Goal: Task Accomplishment & Management: Use online tool/utility

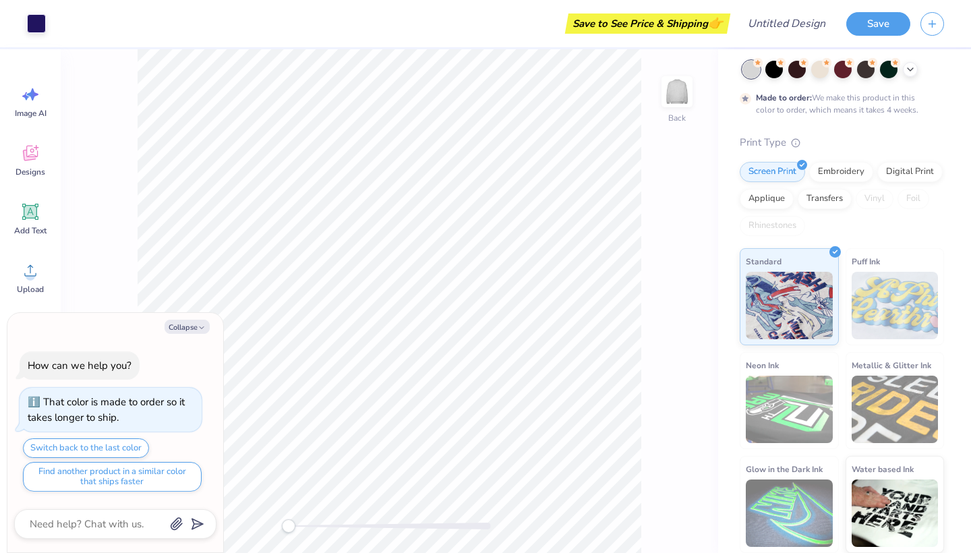
scroll to position [66, 0]
click at [842, 179] on div "Embroidery" at bounding box center [842, 171] width 64 height 20
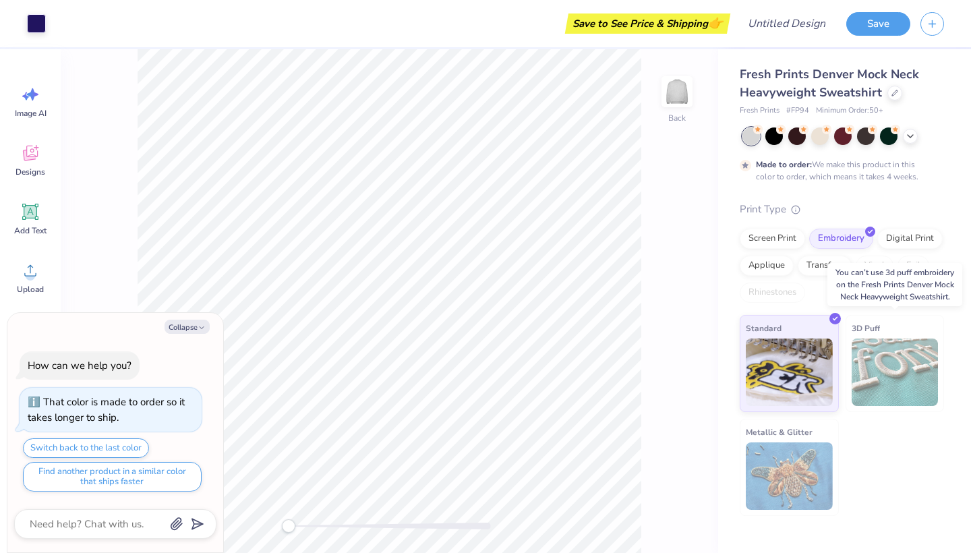
click at [855, 378] on img at bounding box center [895, 372] width 87 height 67
click at [811, 358] on img at bounding box center [789, 370] width 87 height 67
click at [874, 34] on div "Save" at bounding box center [879, 24] width 64 height 24
click at [189, 335] on div "Collapse How can we help you? That color is made to order so it takes longer to…" at bounding box center [115, 433] width 216 height 240
click at [188, 326] on button "Collapse" at bounding box center [187, 327] width 45 height 14
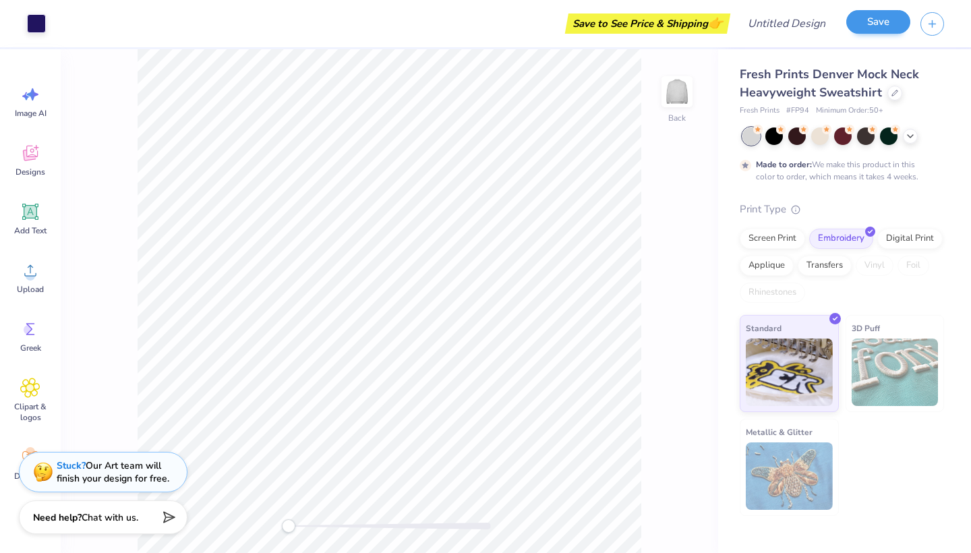
click at [885, 32] on button "Save" at bounding box center [879, 22] width 64 height 24
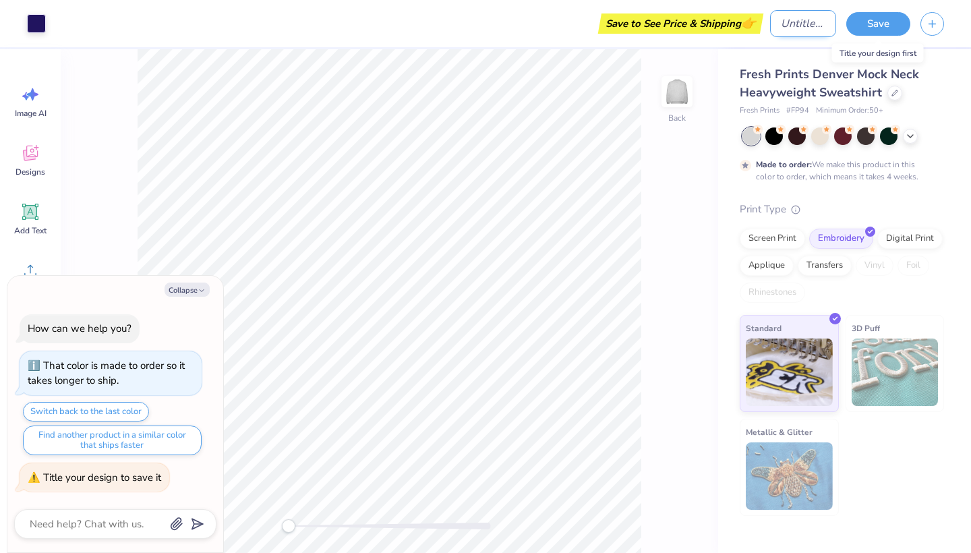
type textarea "x"
click at [778, 32] on input "Design Title" at bounding box center [803, 23] width 66 height 27
type input "g"
type textarea "x"
type input "gp"
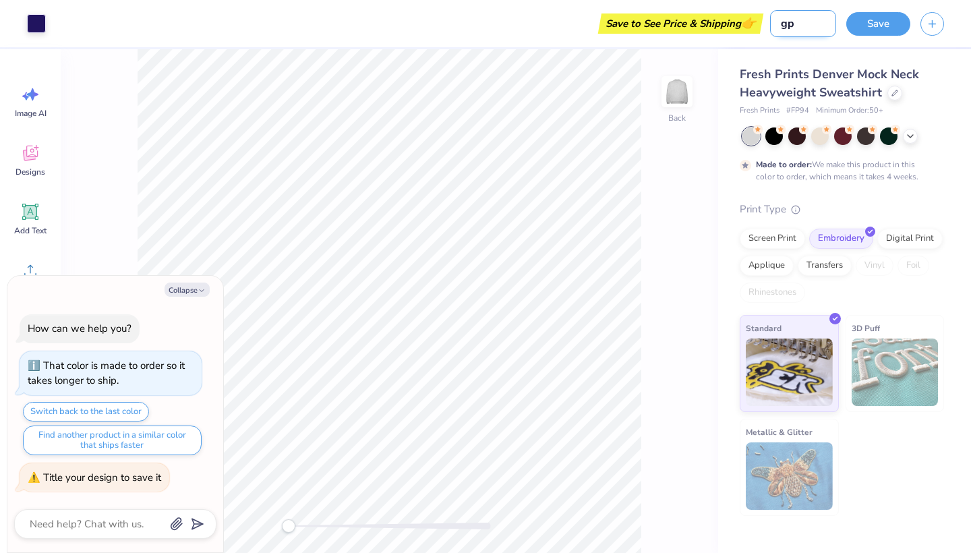
type textarea "x"
type input "gph"
type textarea "x"
type input "gphi"
type textarea "x"
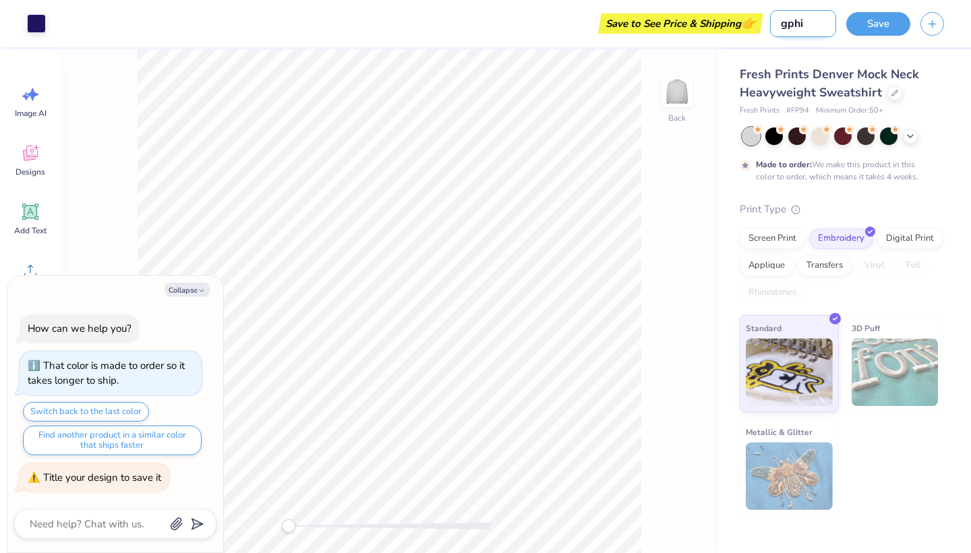
type input "gphi"
click at [898, 30] on button "Save" at bounding box center [879, 22] width 64 height 24
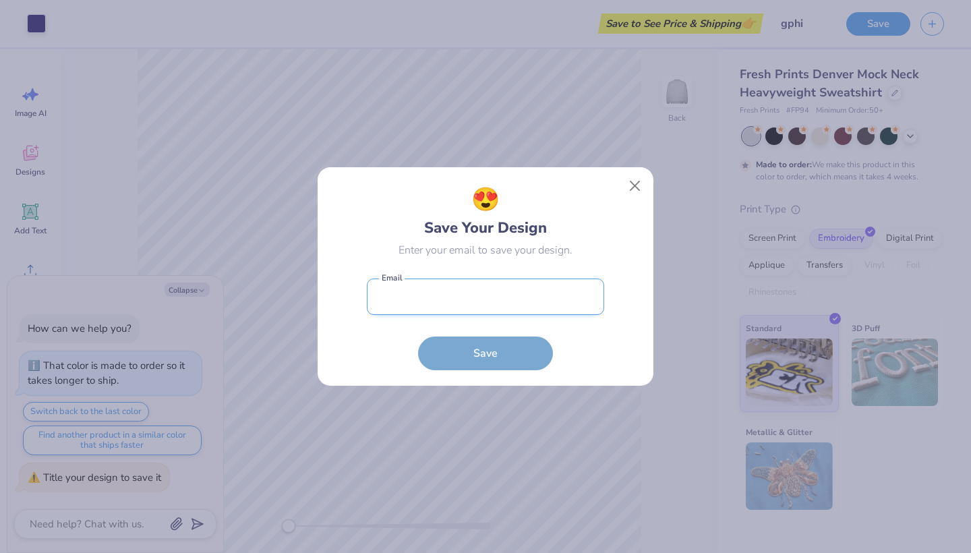
click at [527, 289] on input "email" at bounding box center [485, 297] width 237 height 37
type input "[EMAIL_ADDRESS][DOMAIN_NAME]"
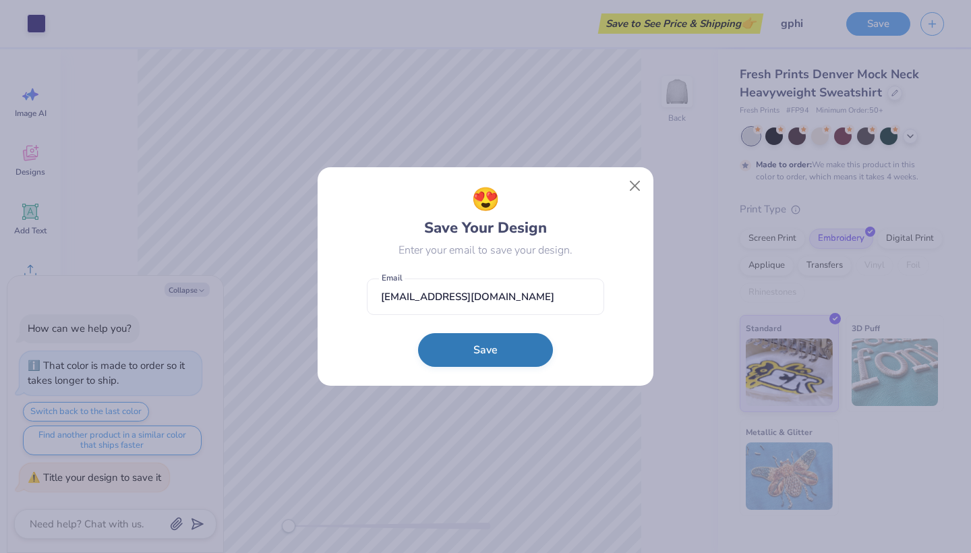
click at [514, 341] on button "Save" at bounding box center [485, 350] width 135 height 34
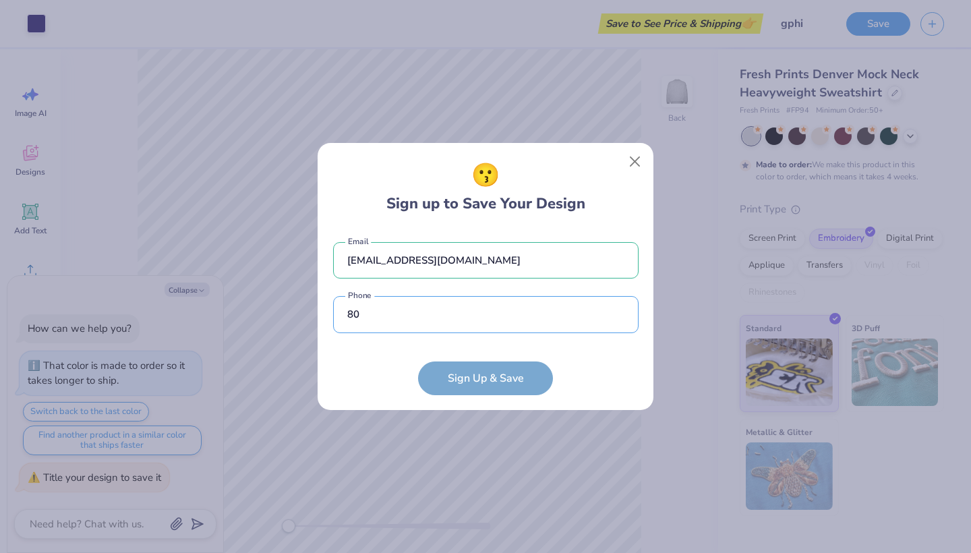
type input "80"
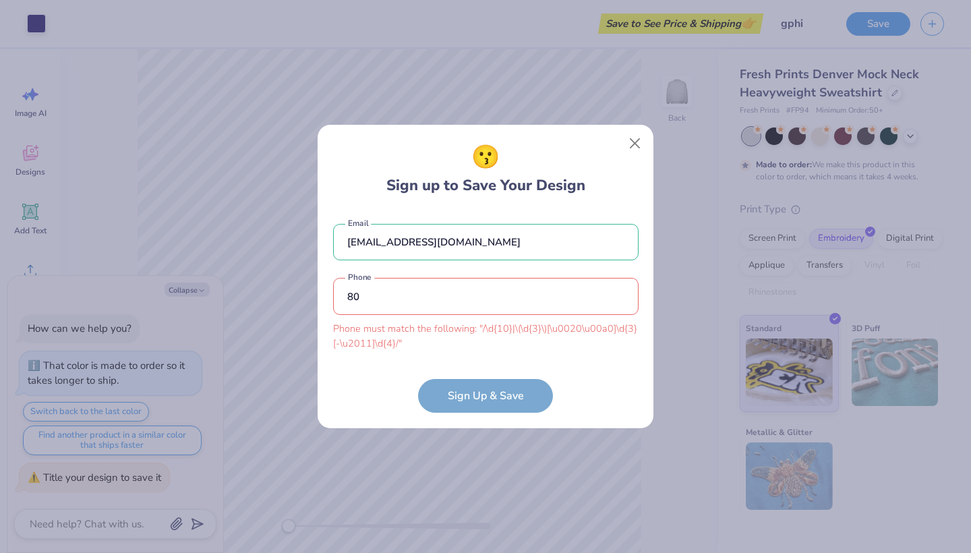
click at [627, 161] on div "😗 Sign up to Save Your Design [EMAIL_ADDRESS][DOMAIN_NAME] Email 80 Phone must …" at bounding box center [485, 276] width 337 height 304
click at [635, 145] on button "Close" at bounding box center [636, 144] width 26 height 26
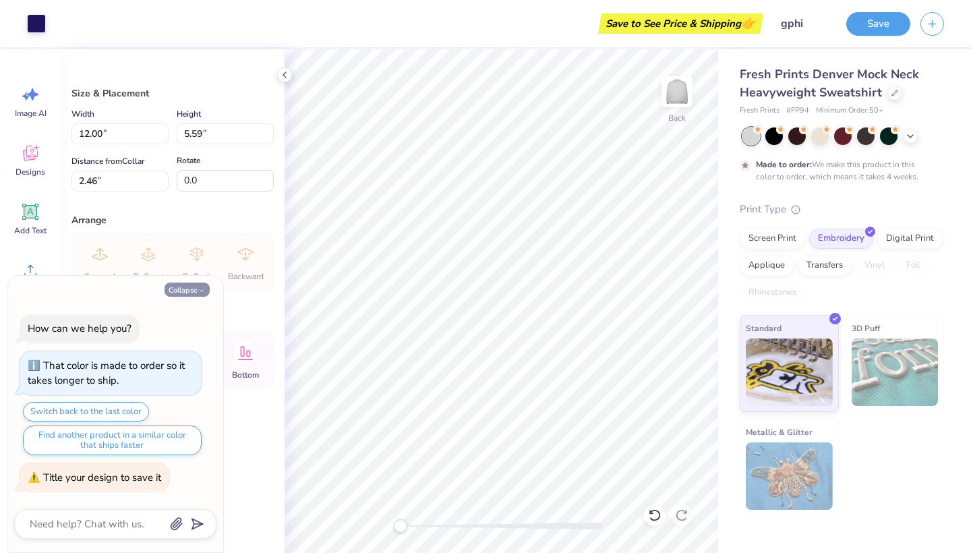
click at [190, 291] on button "Collapse" at bounding box center [187, 290] width 45 height 14
type textarea "x"
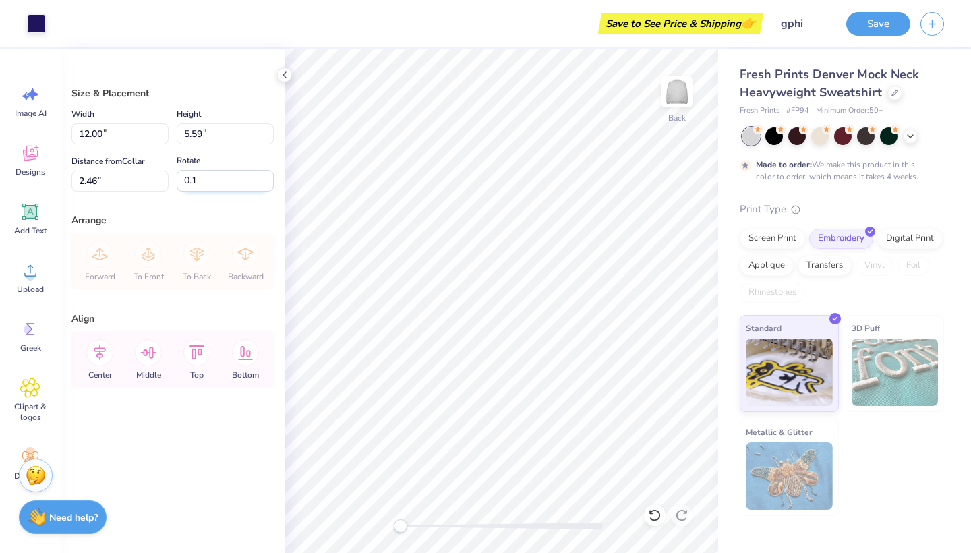
click at [270, 179] on input "0.1" at bounding box center [225, 181] width 97 height 22
click at [270, 179] on input "0.2" at bounding box center [225, 181] width 97 height 22
click at [270, 179] on input "0.3" at bounding box center [225, 181] width 97 height 22
click at [270, 179] on input "0.4" at bounding box center [225, 181] width 97 height 22
click at [270, 179] on input "0.5" at bounding box center [225, 181] width 97 height 22
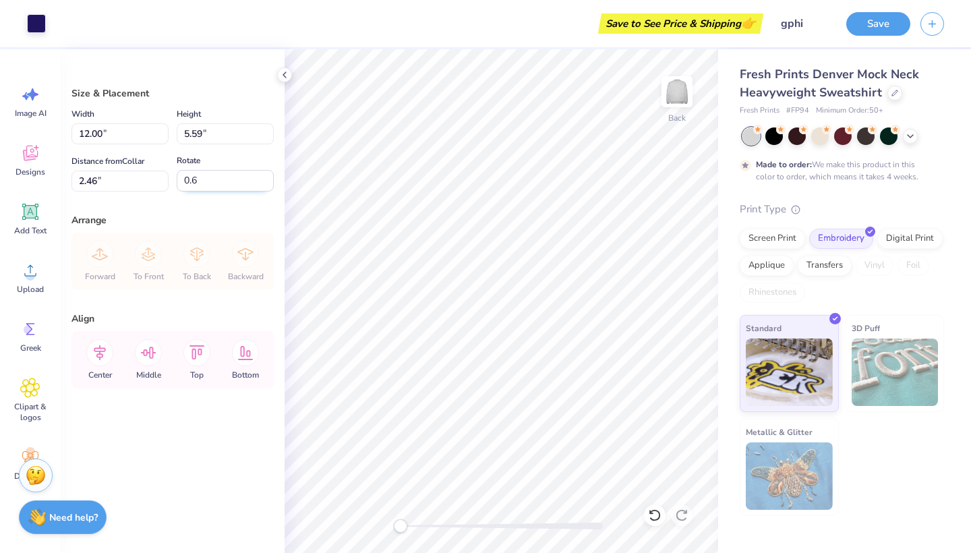
click at [270, 179] on input "0.6" at bounding box center [225, 181] width 97 height 22
click at [270, 179] on input "0.7" at bounding box center [225, 181] width 97 height 22
click at [270, 184] on input "0.6" at bounding box center [225, 181] width 97 height 22
click at [270, 184] on input "0.2" at bounding box center [225, 181] width 97 height 22
click at [270, 184] on input "0.1" at bounding box center [225, 181] width 97 height 22
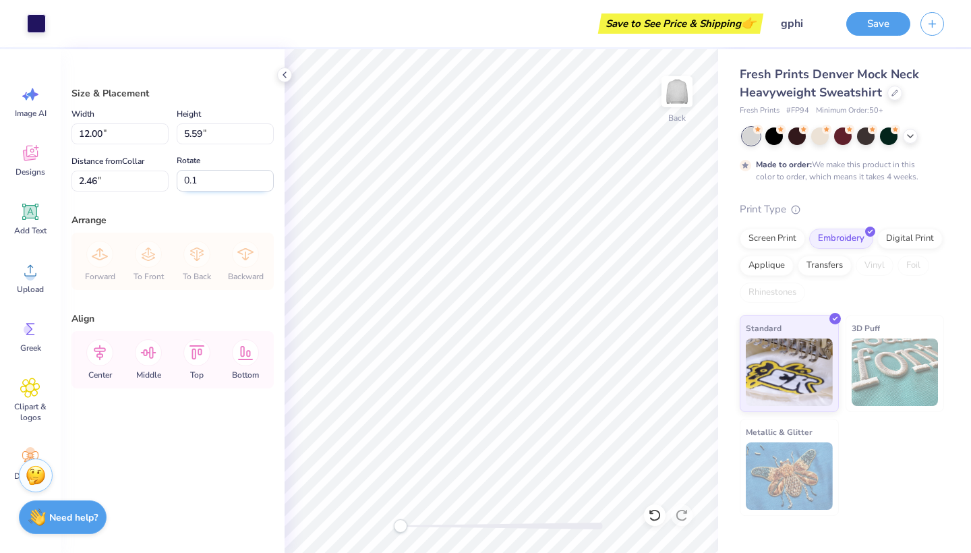
type input "0"
click at [269, 184] on input "0" at bounding box center [225, 181] width 97 height 22
click at [267, 199] on div "Size & Placement Width 12.00 12.00 " Height 5.59 5.59 " Distance from Collar 2.…" at bounding box center [173, 301] width 224 height 504
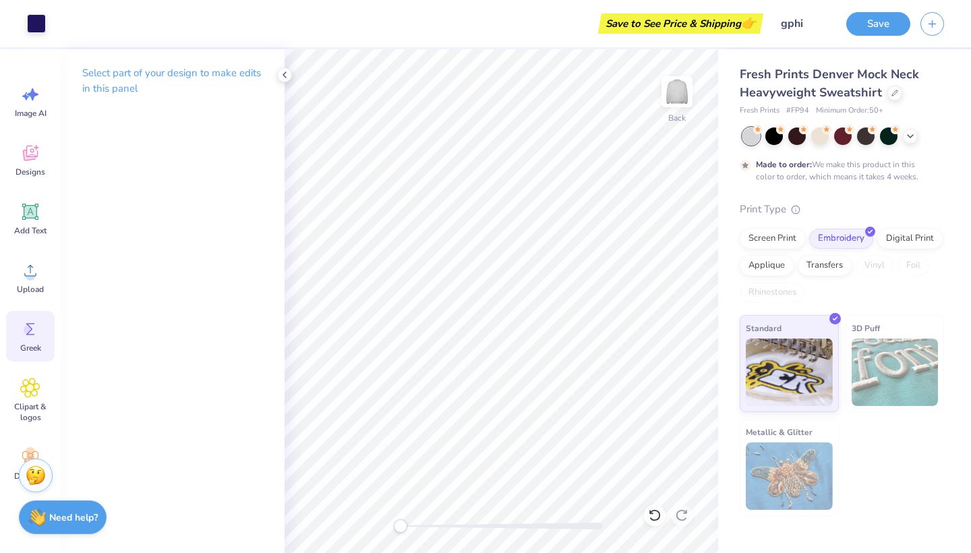
click at [45, 353] on div "Greek" at bounding box center [30, 336] width 49 height 51
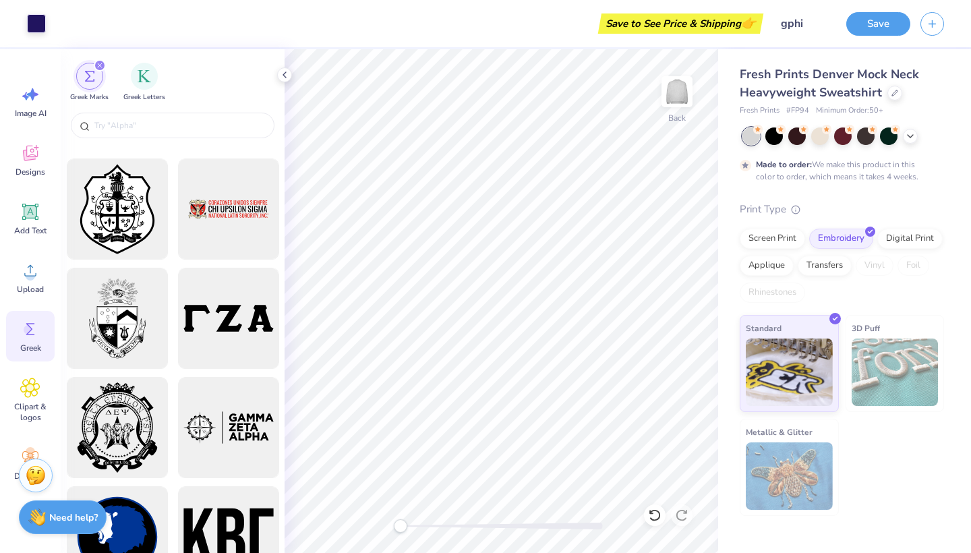
scroll to position [1957, 0]
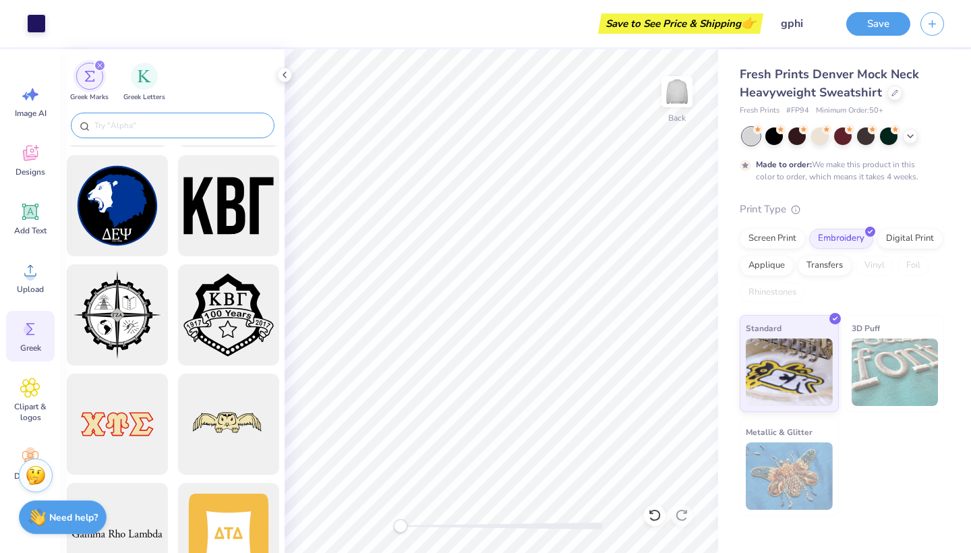
click at [157, 132] on input "text" at bounding box center [179, 125] width 173 height 13
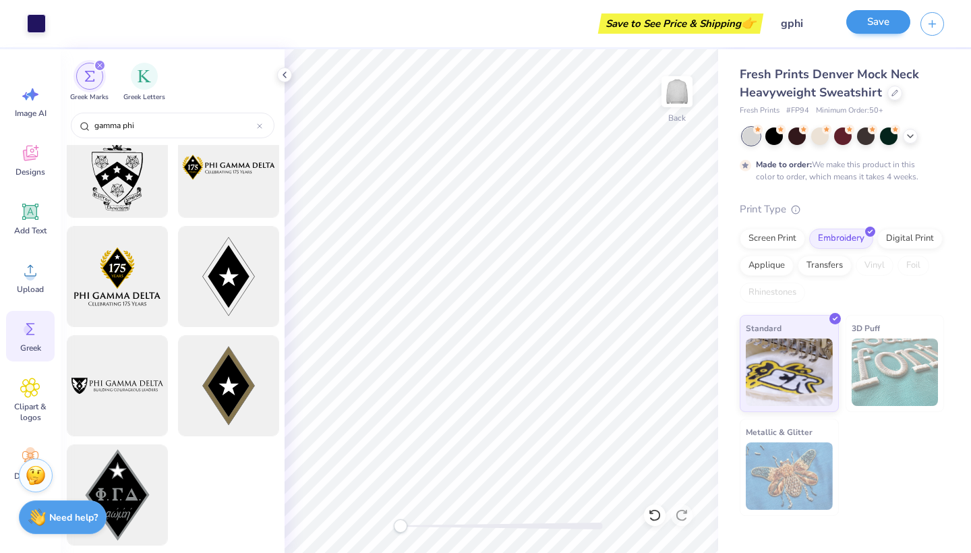
scroll to position [2542, 0]
type input "gamma phi"
click at [883, 28] on button "Save" at bounding box center [879, 22] width 64 height 24
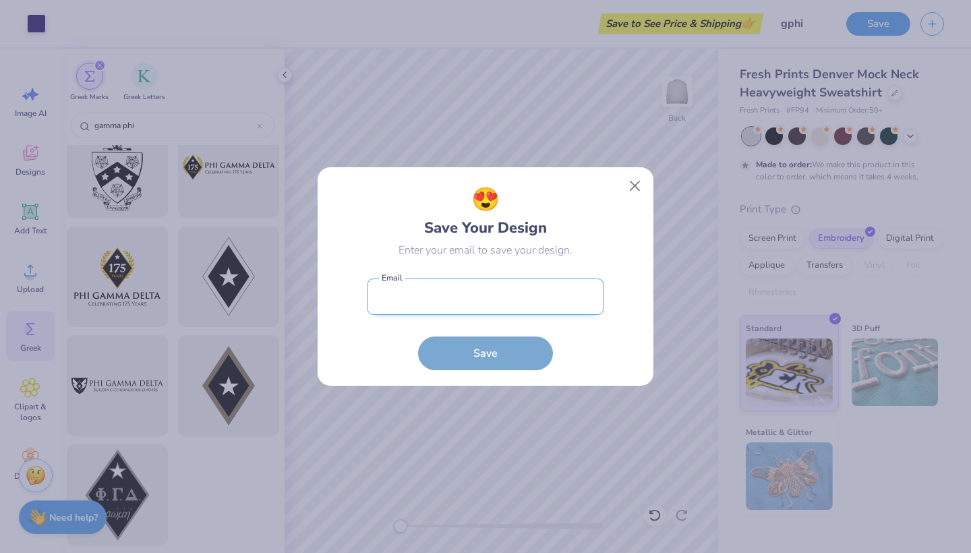
click at [480, 295] on input "email" at bounding box center [485, 297] width 237 height 37
click at [636, 186] on button "Close" at bounding box center [636, 186] width 26 height 26
